Goal: Ask a question

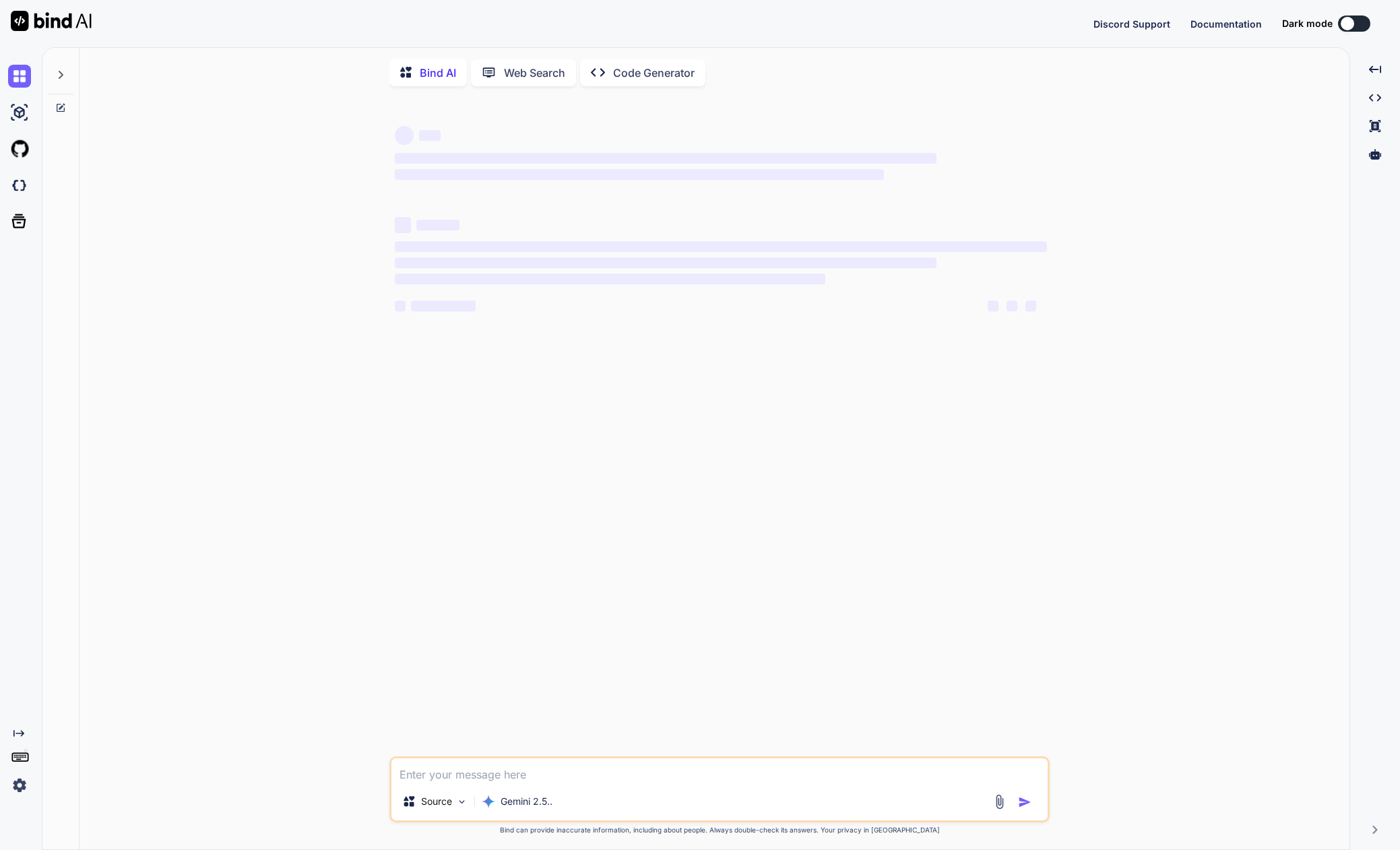
type textarea "x"
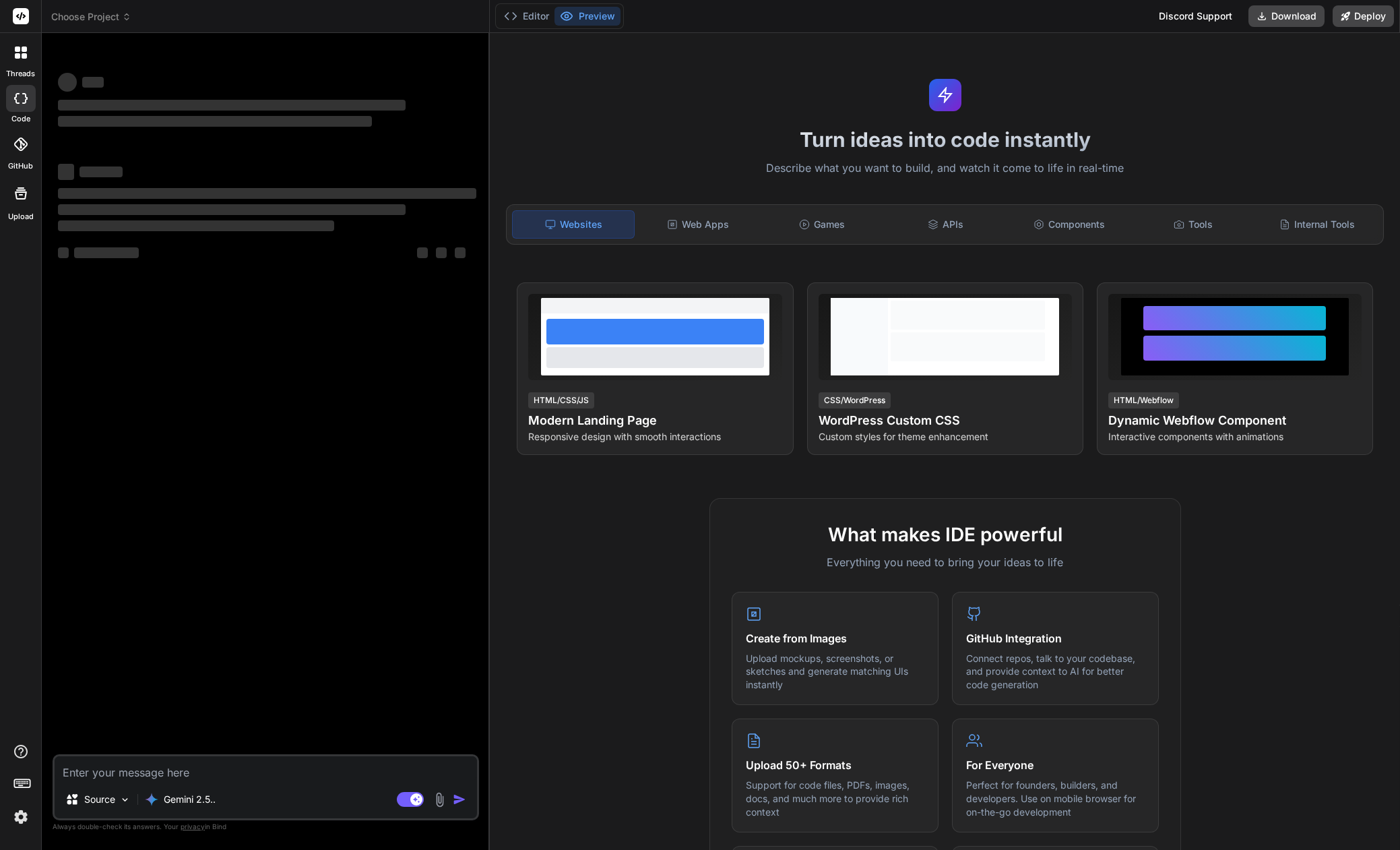
click at [105, 20] on span "Choose Project" at bounding box center [91, 17] width 80 height 14
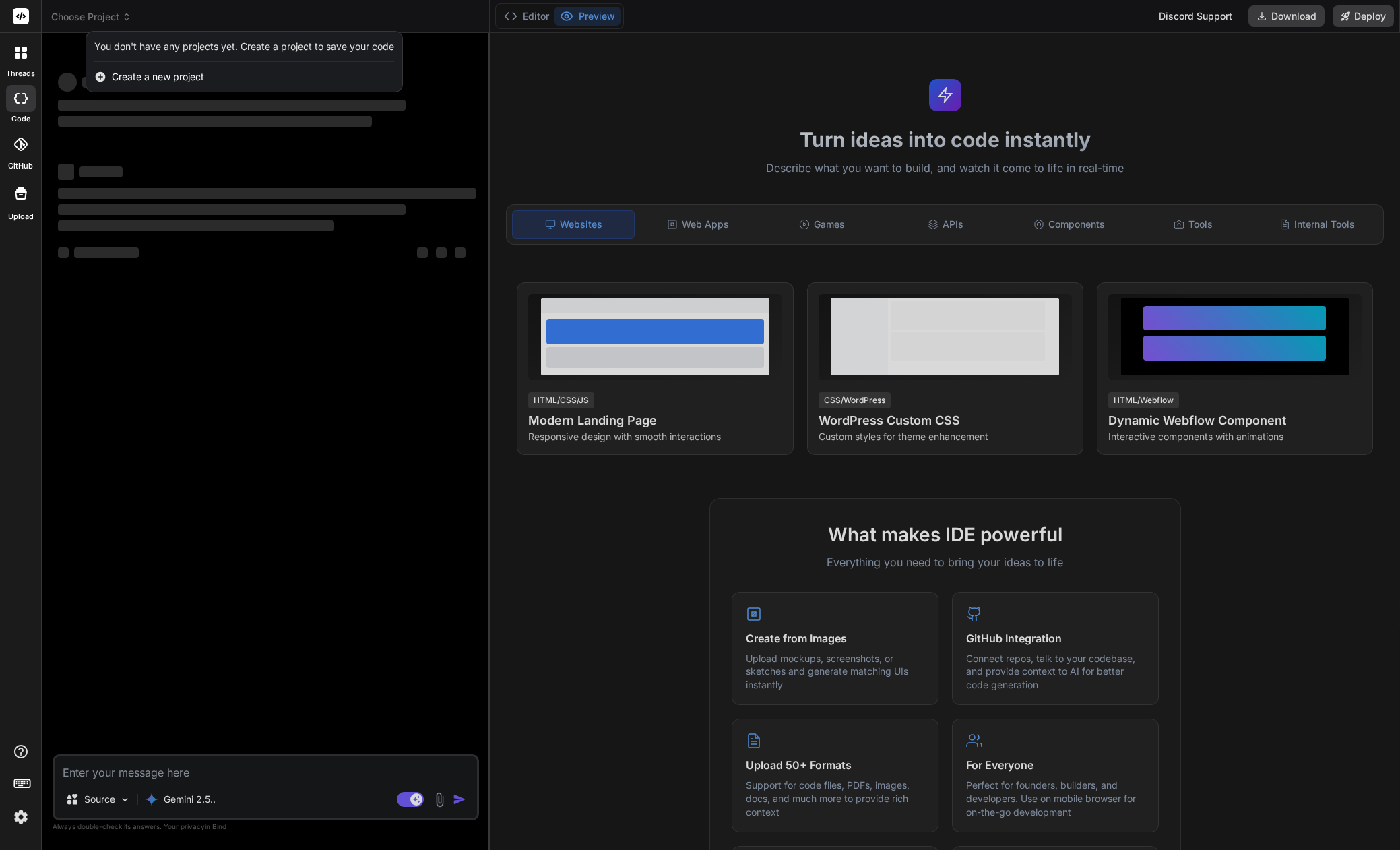
click at [98, 20] on div at bounding box center [700, 425] width 1400 height 850
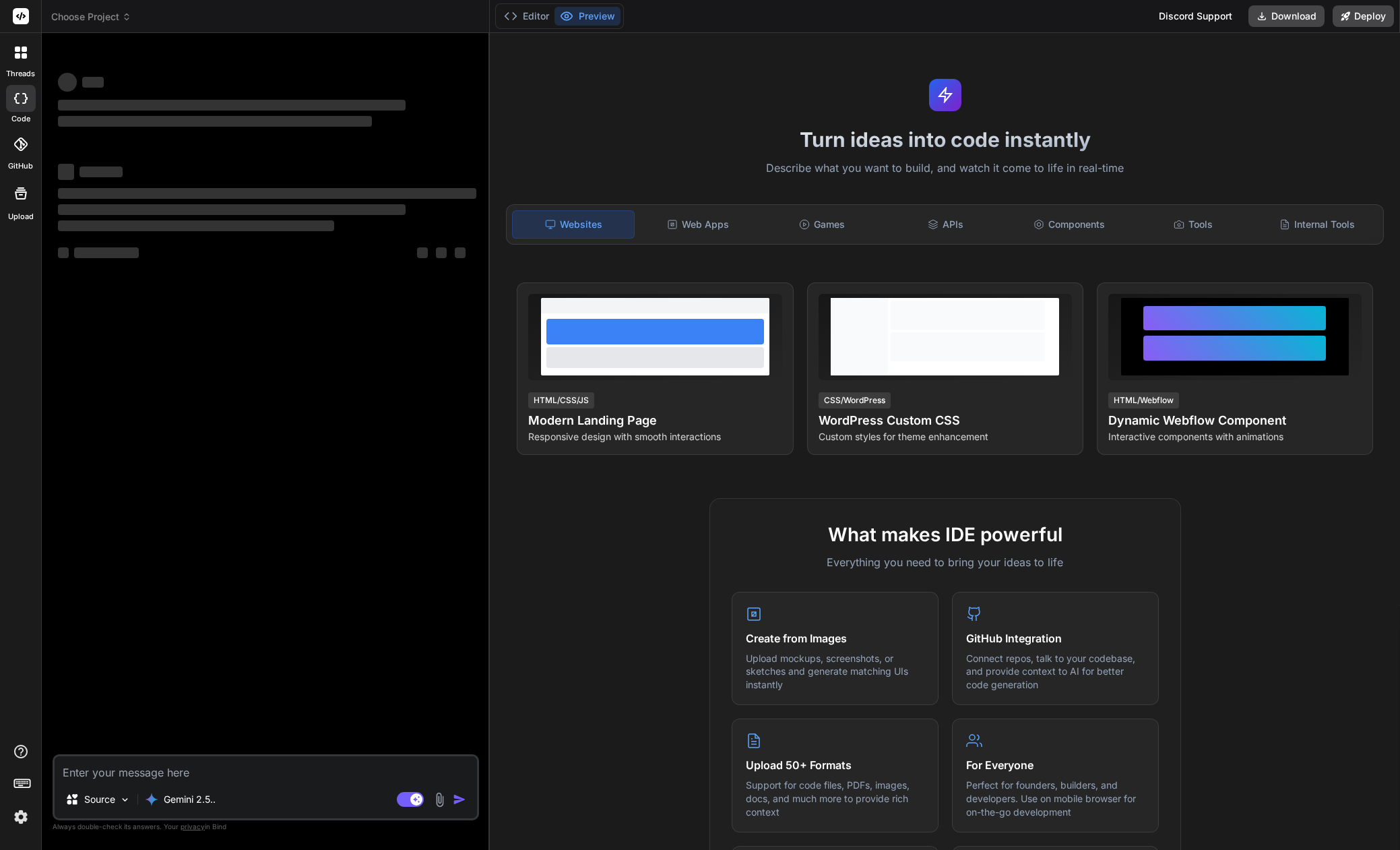
click at [24, 822] on img at bounding box center [21, 817] width 23 height 23
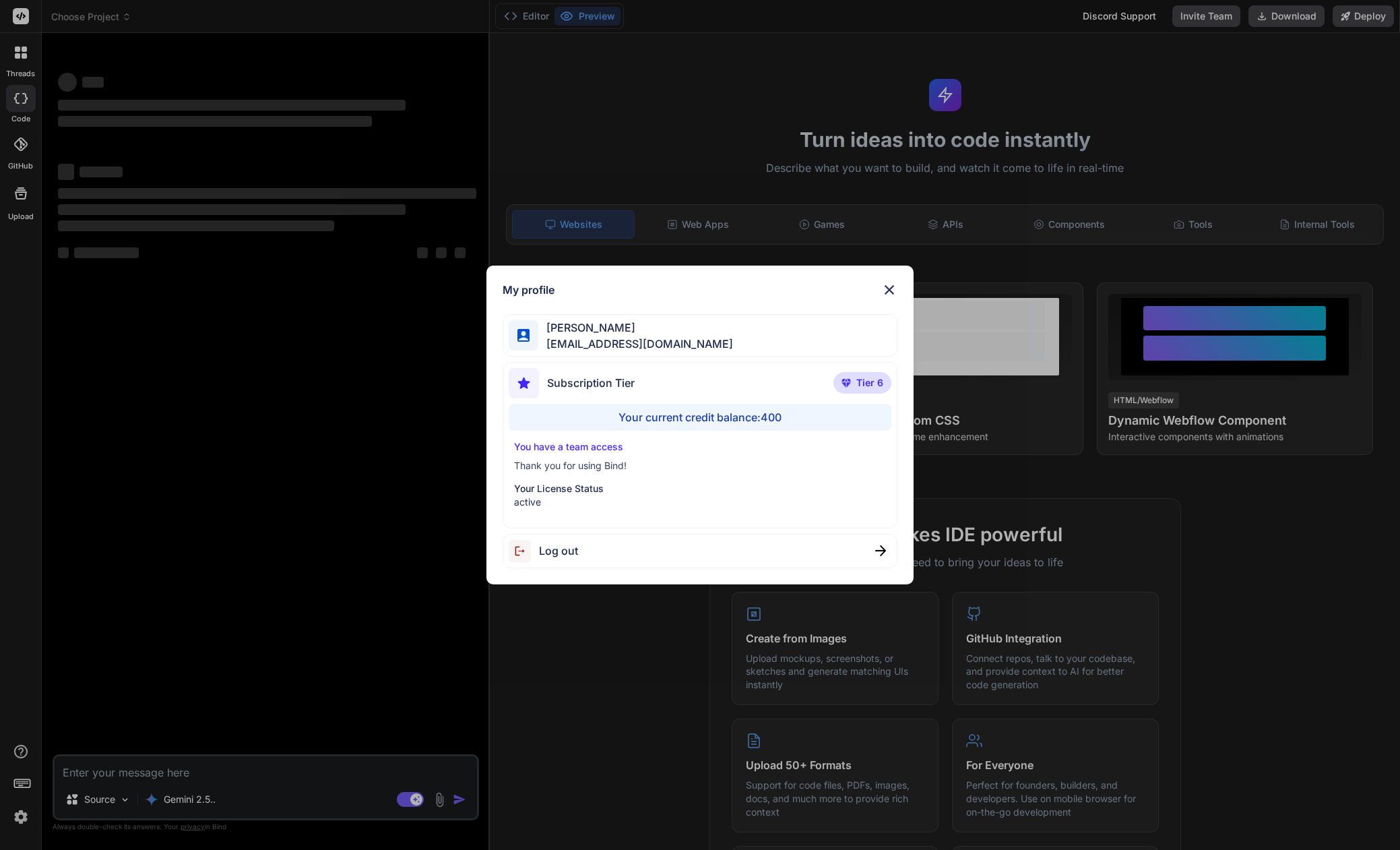
type textarea "x"
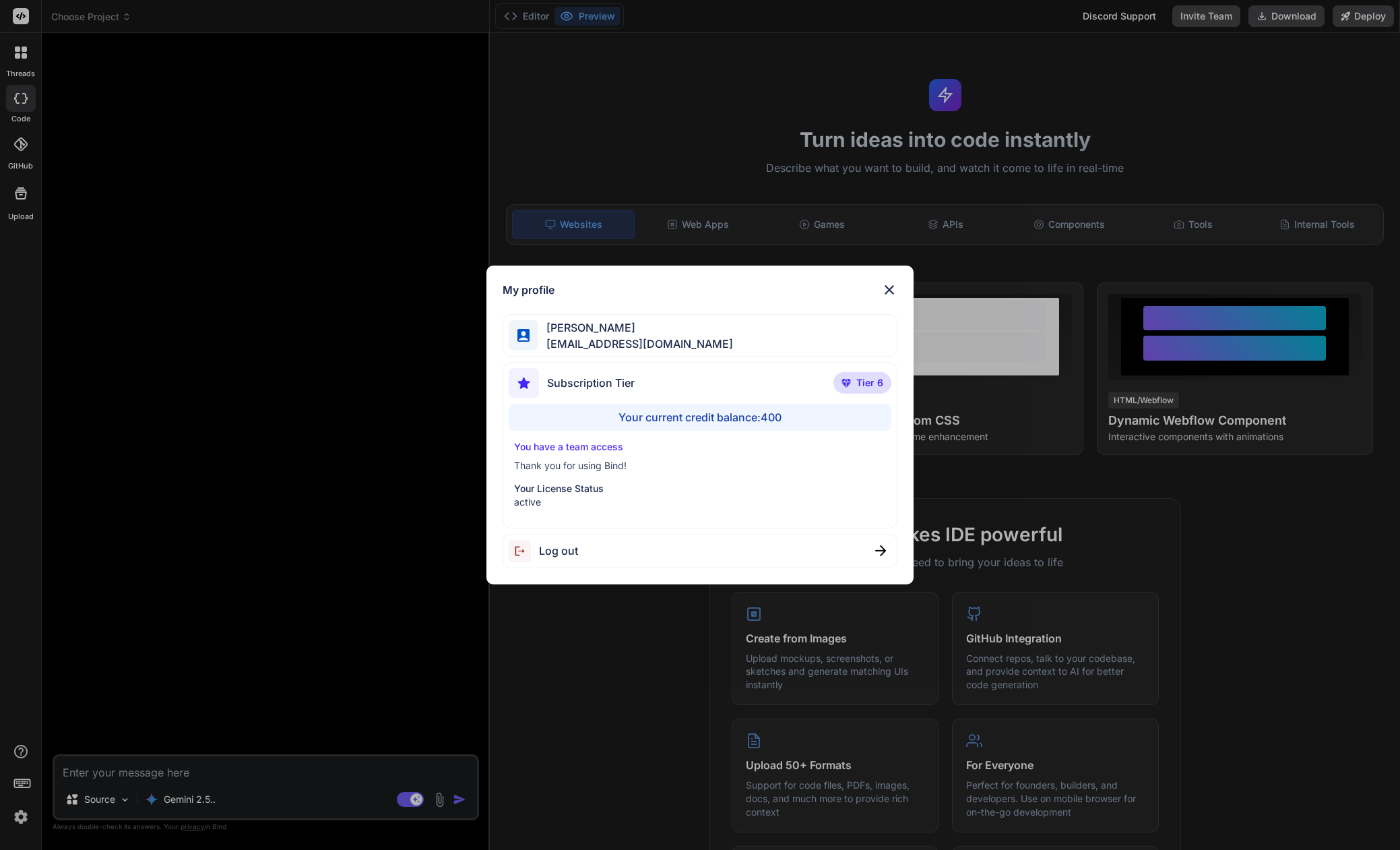
click at [891, 285] on img at bounding box center [889, 290] width 16 height 16
